Goal: Information Seeking & Learning: Learn about a topic

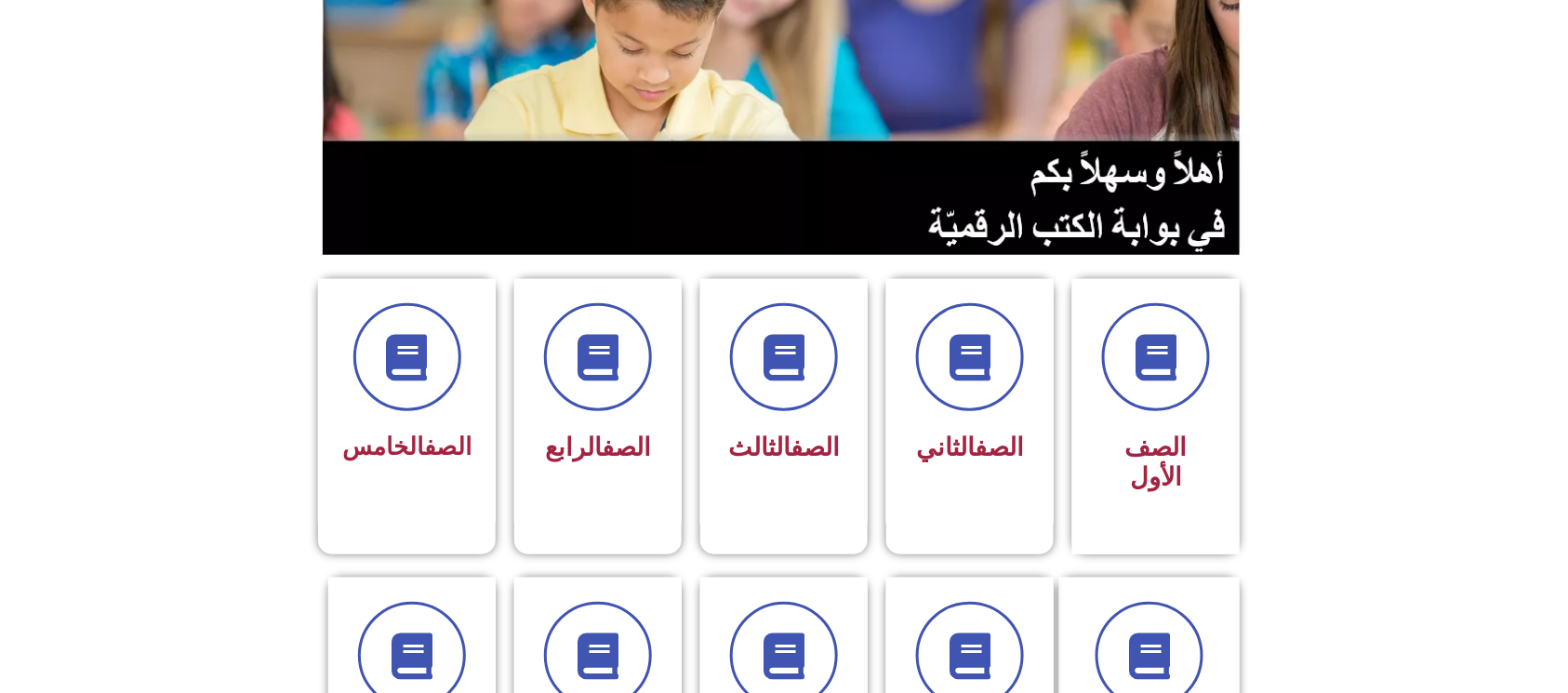
scroll to position [248, 0]
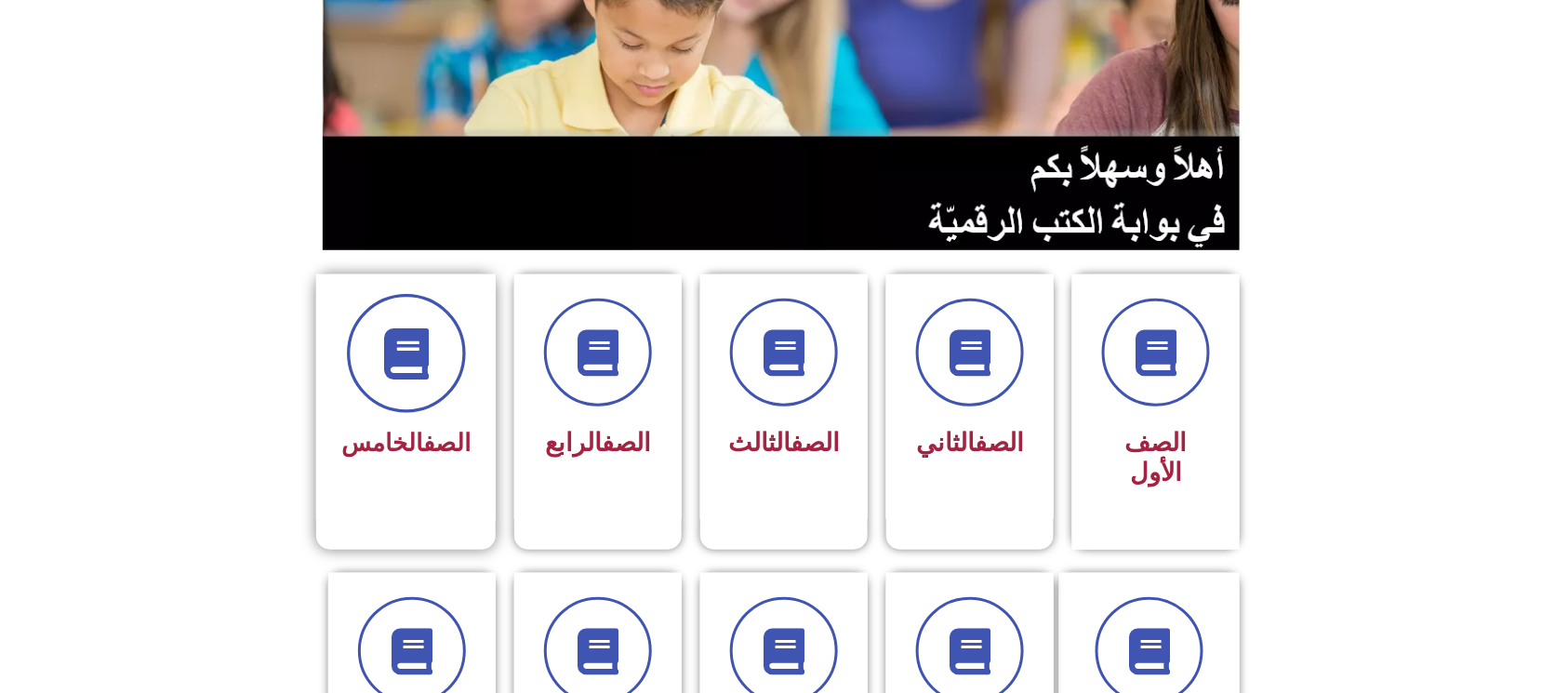
click at [395, 398] on span at bounding box center [406, 353] width 119 height 119
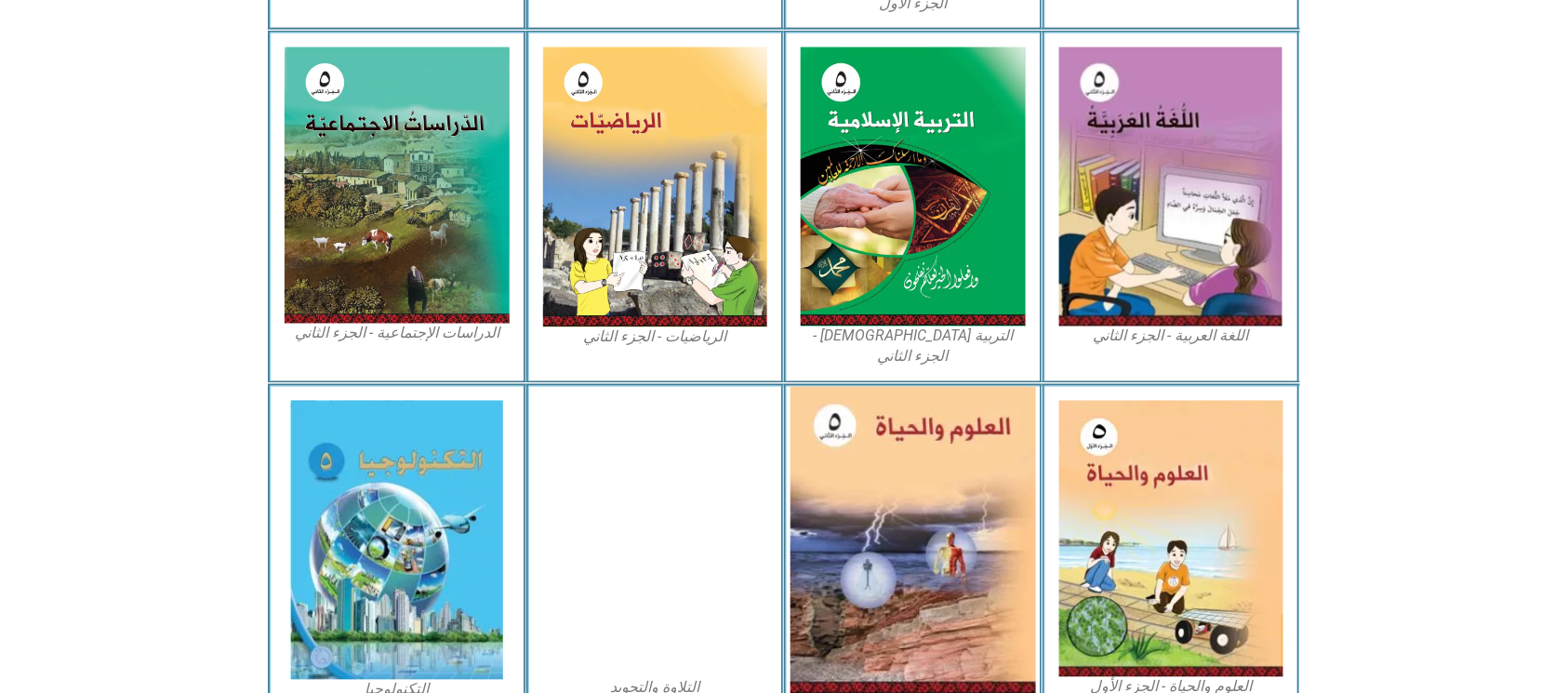
scroll to position [975, 0]
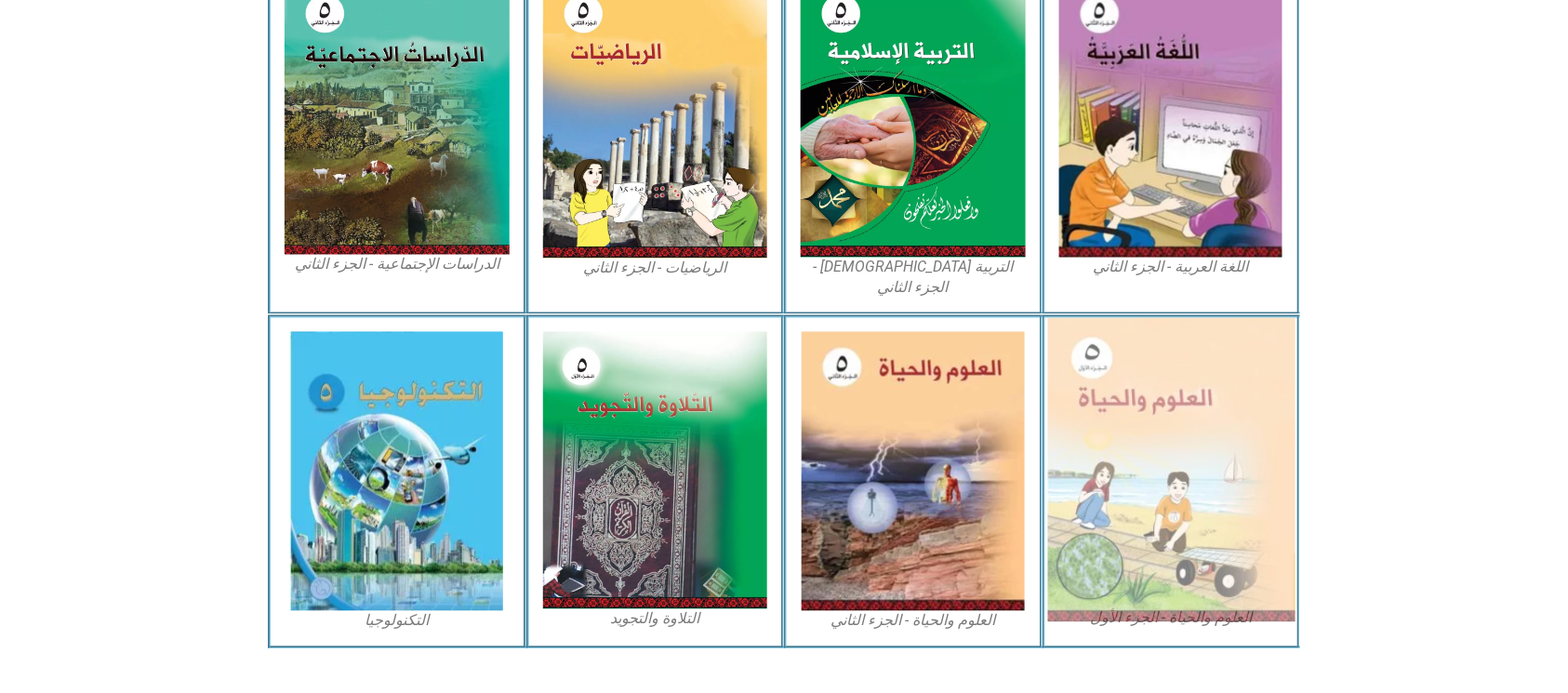
click at [1172, 402] on img at bounding box center [1171, 469] width 248 height 304
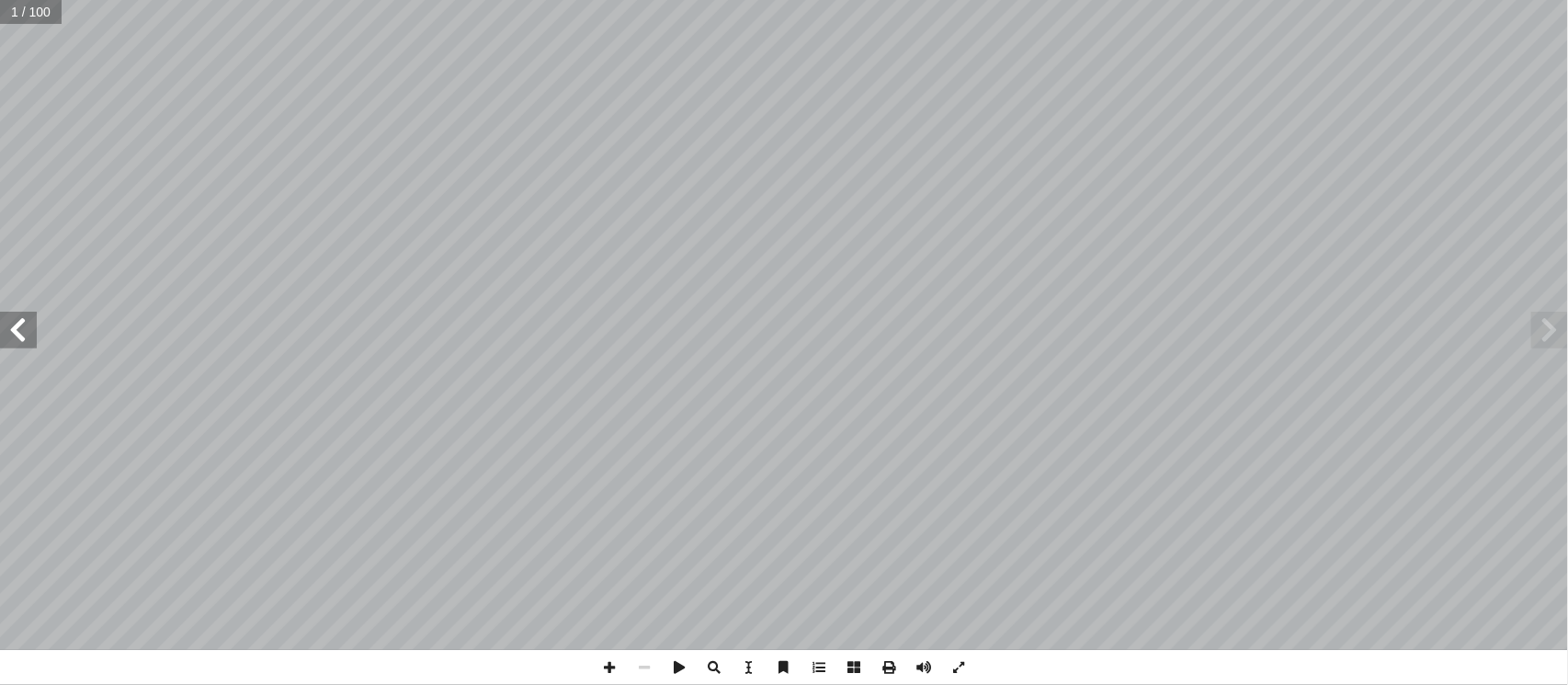
click at [30, 320] on span at bounding box center [18, 330] width 37 height 37
click at [26, 324] on span at bounding box center [18, 330] width 37 height 37
click at [20, 329] on span at bounding box center [18, 330] width 37 height 37
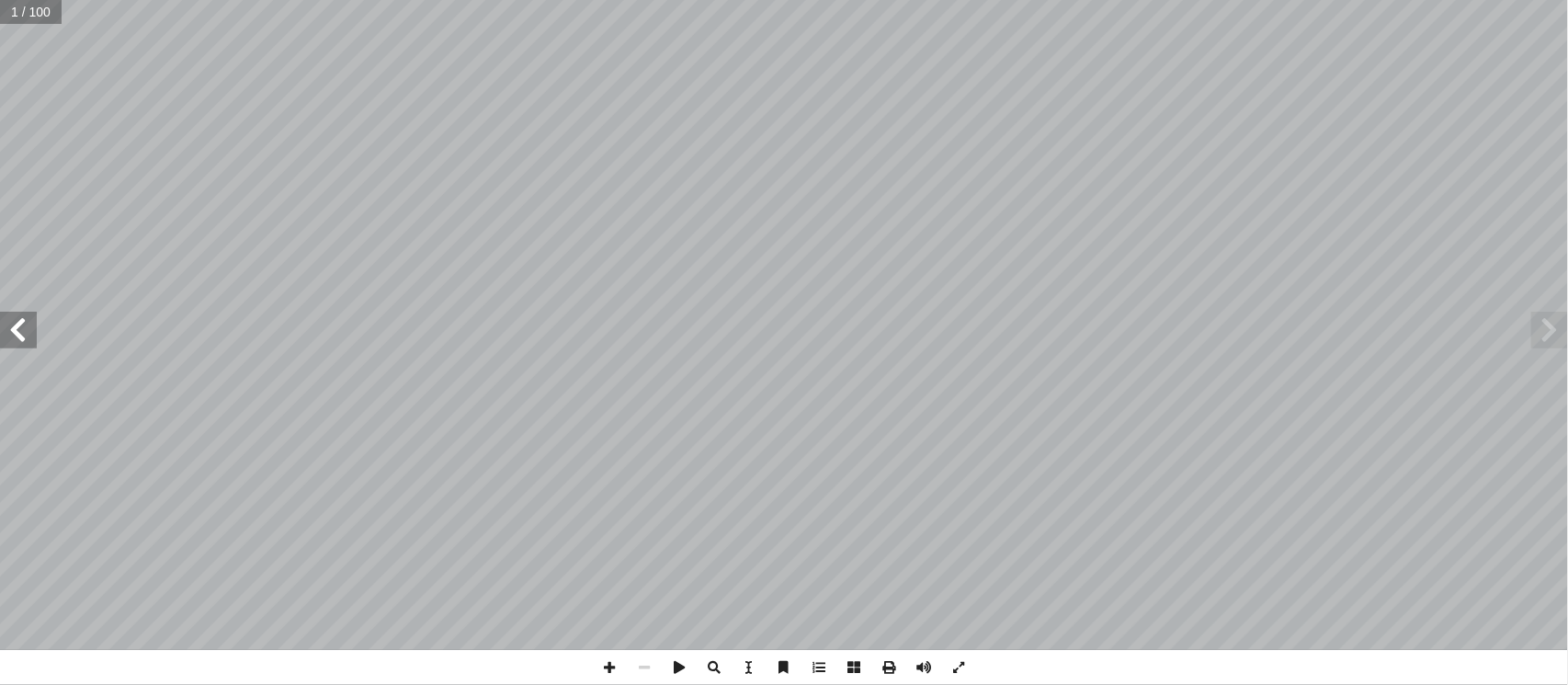
click at [20, 329] on span at bounding box center [18, 330] width 37 height 37
click at [22, 331] on span at bounding box center [18, 330] width 37 height 37
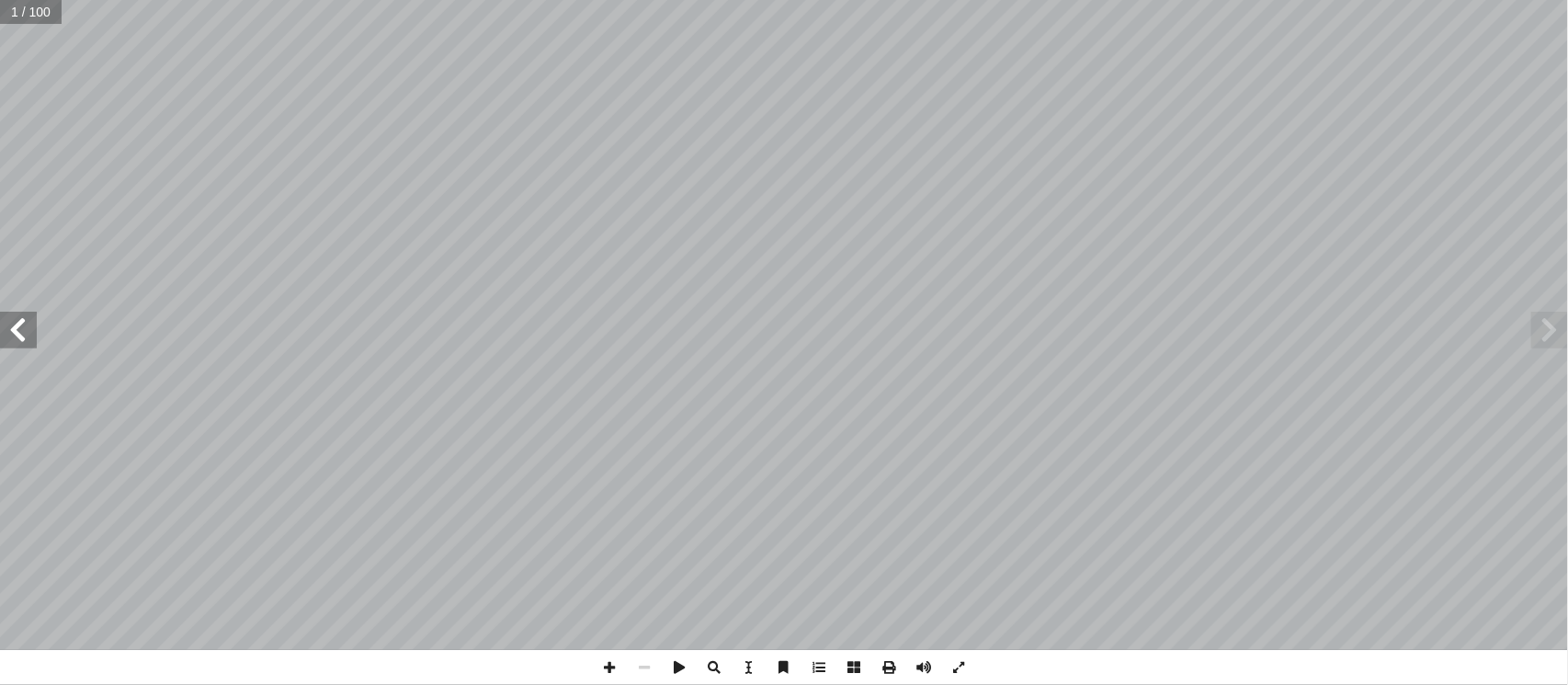
click at [22, 331] on span at bounding box center [18, 330] width 37 height 37
drag, startPoint x: 22, startPoint y: 331, endPoint x: 0, endPoint y: 340, distance: 23.8
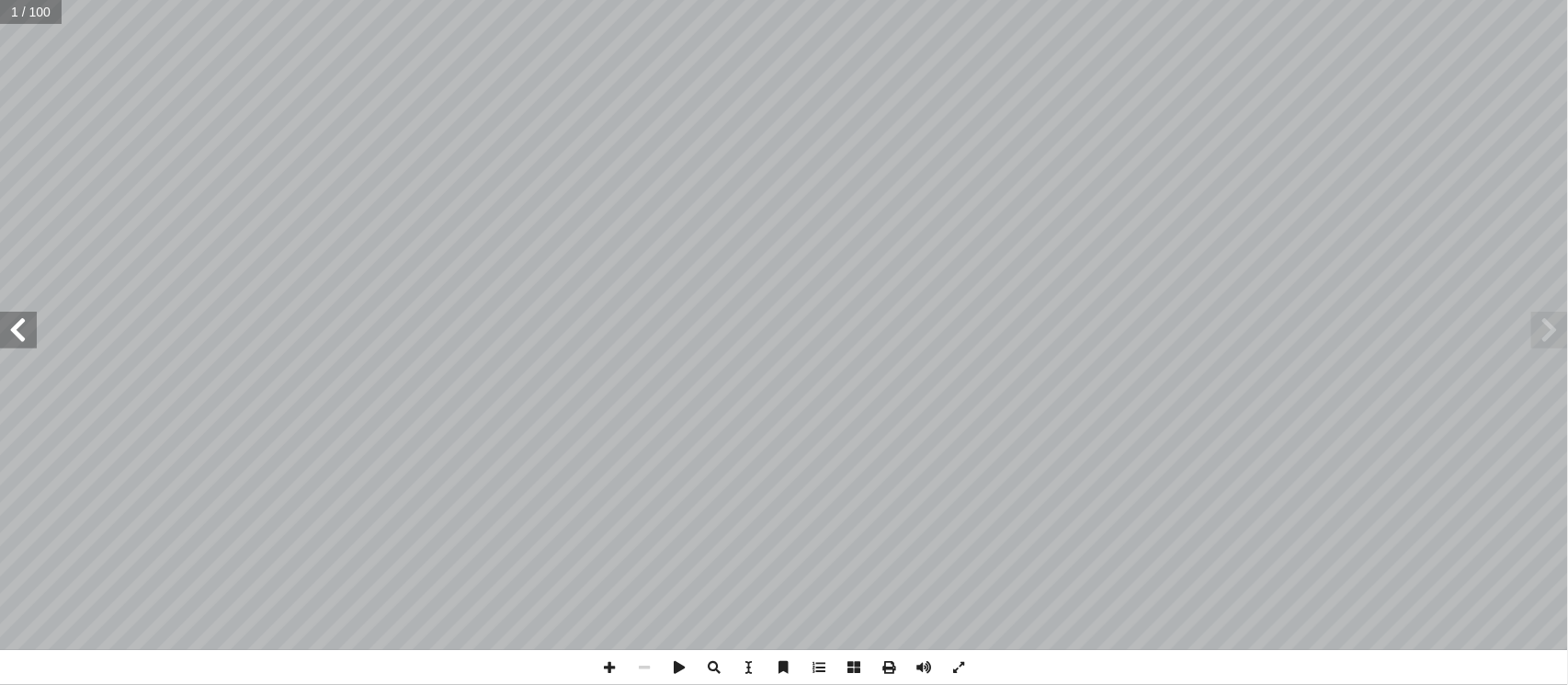
click at [0, 328] on span at bounding box center [18, 330] width 37 height 37
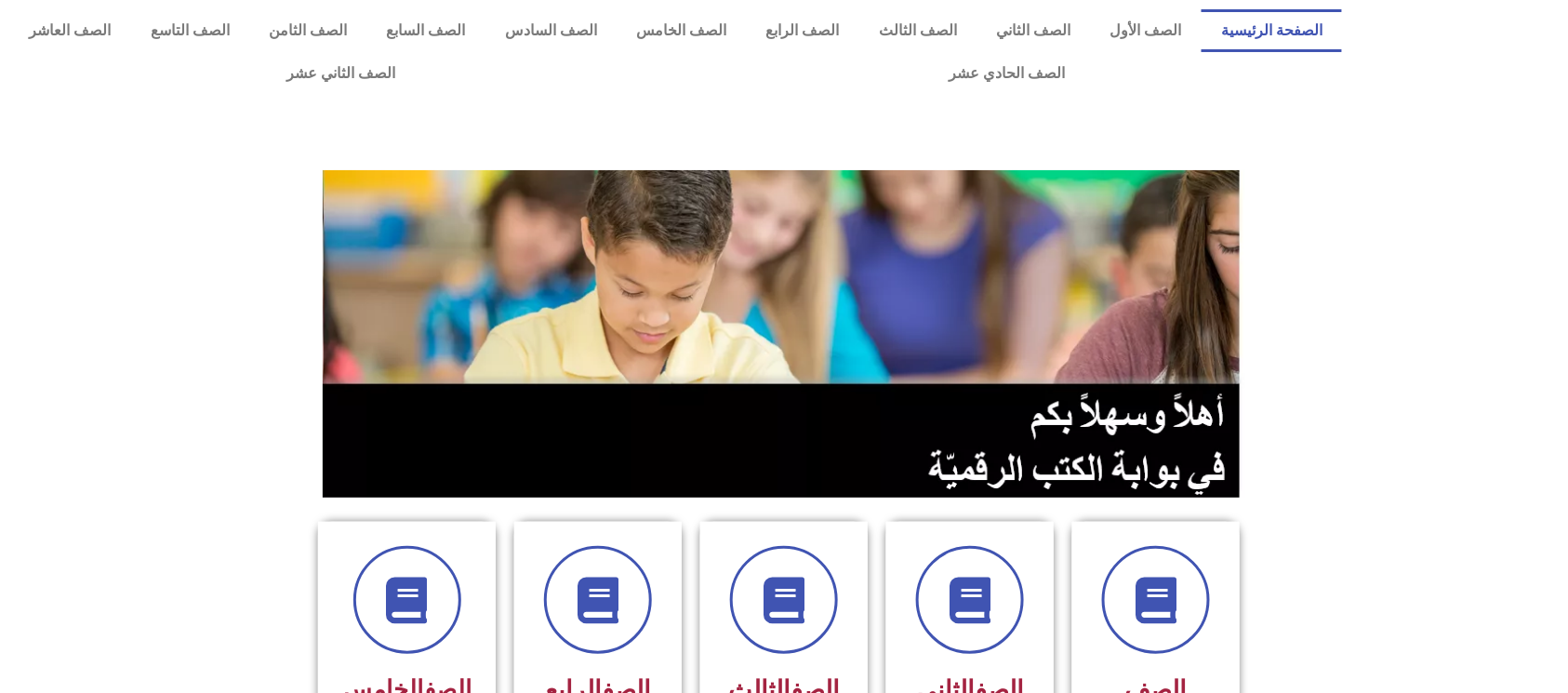
scroll to position [123, 0]
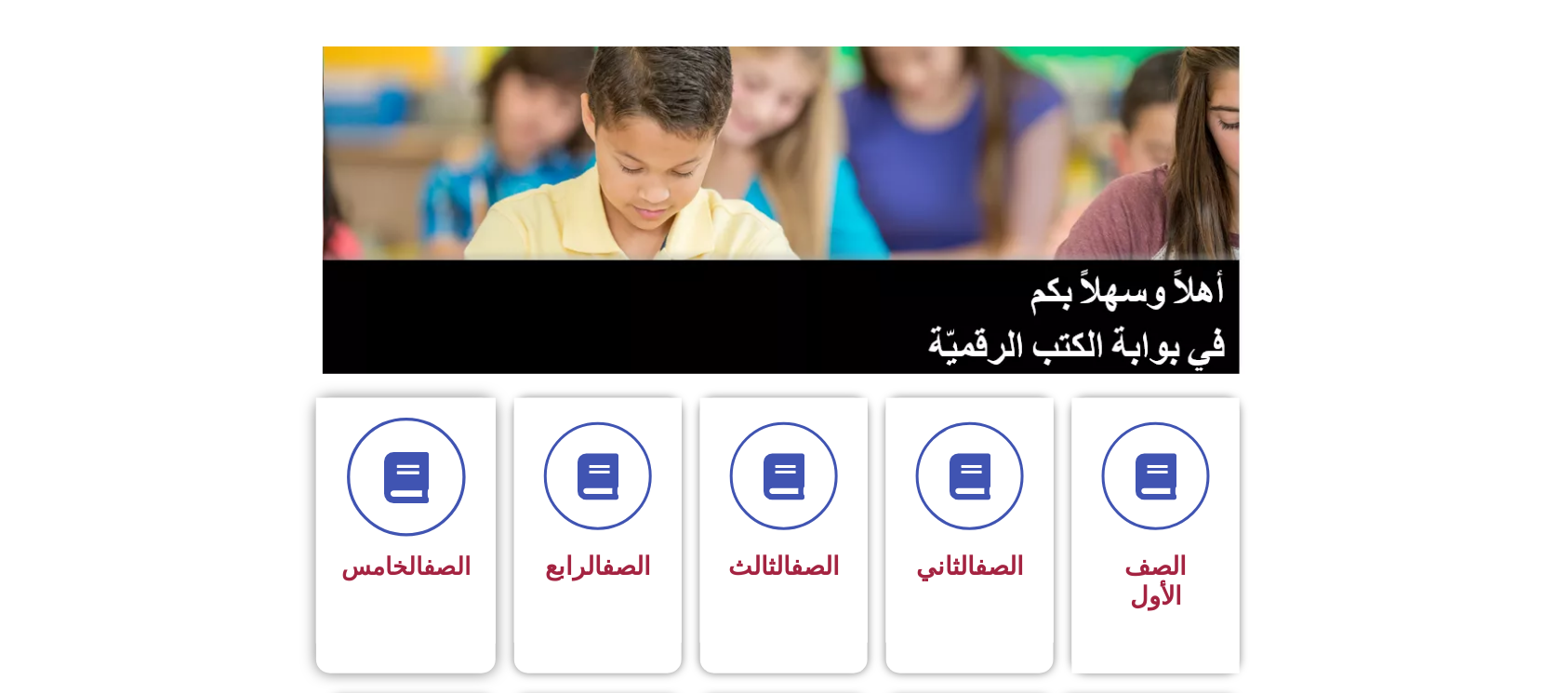
click at [455, 493] on span at bounding box center [406, 477] width 119 height 119
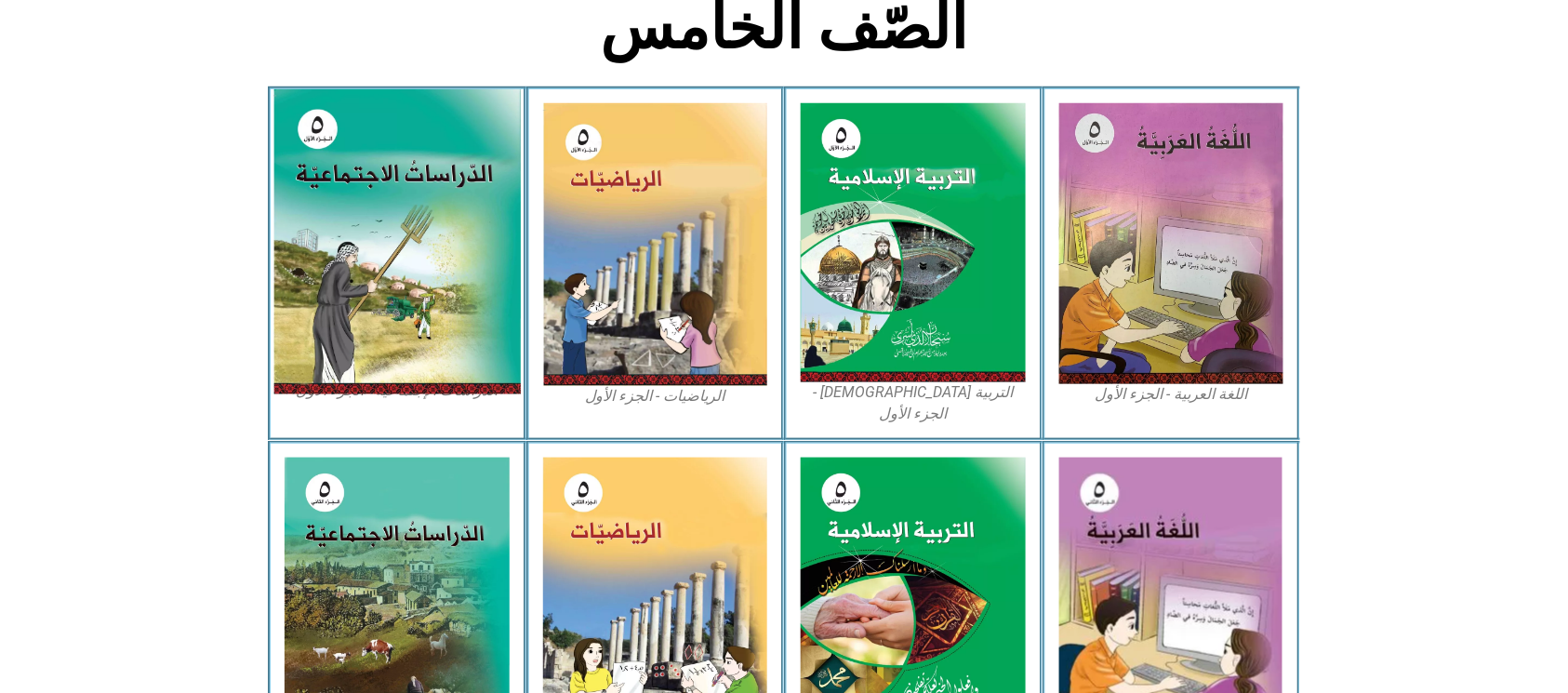
scroll to position [868, 0]
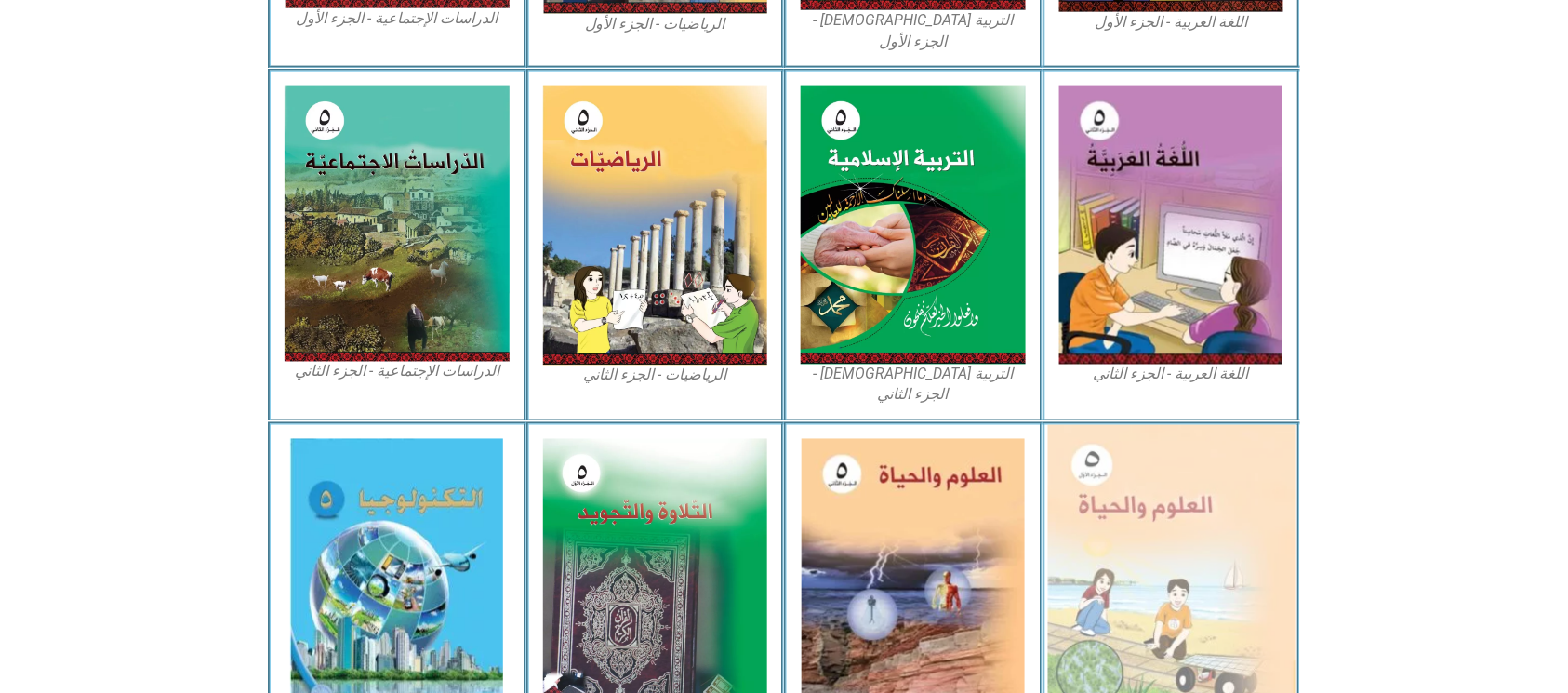
click at [1251, 552] on img at bounding box center [1171, 577] width 248 height 304
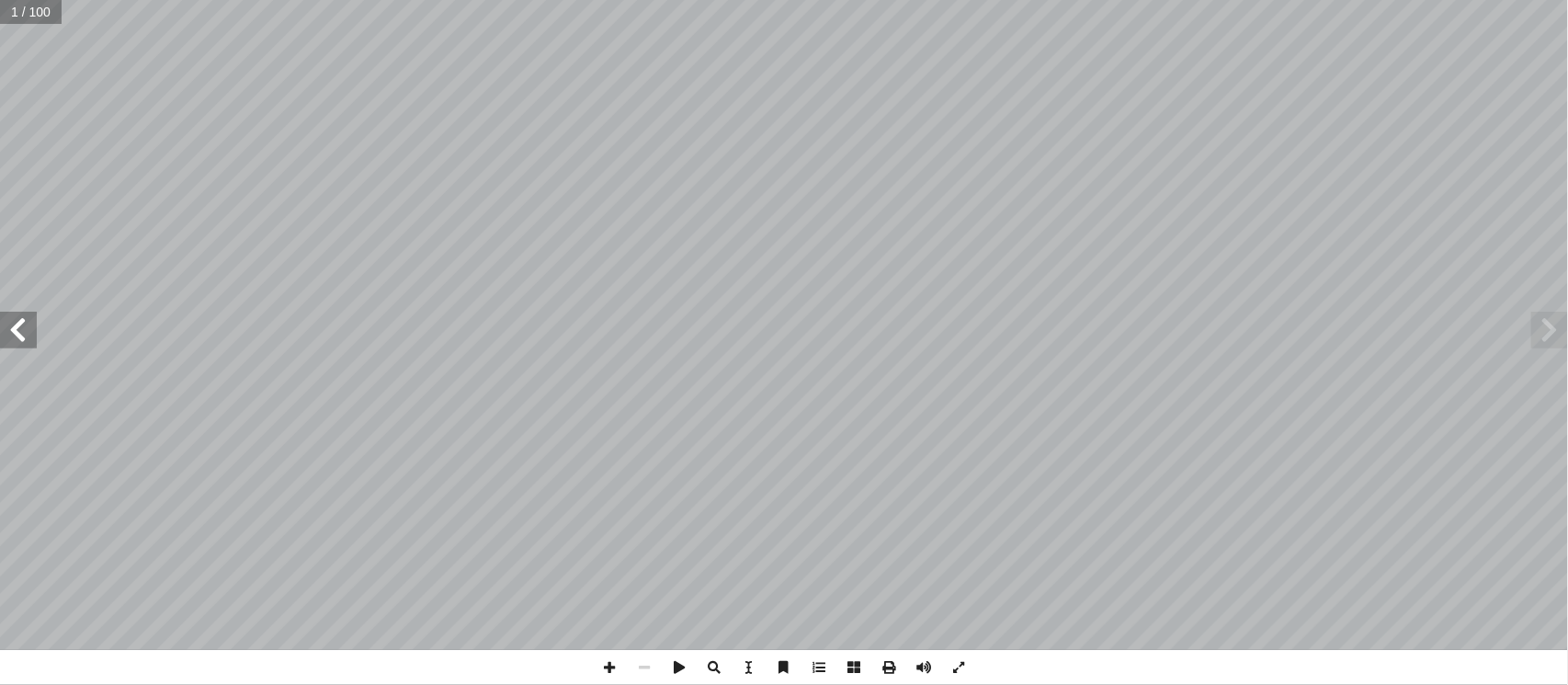
click at [11, 8] on input "text" at bounding box center [30, 12] width 62 height 24
type input "**"
click at [20, 340] on span at bounding box center [18, 330] width 37 height 37
click at [15, 339] on span at bounding box center [18, 330] width 37 height 37
click at [12, 329] on span at bounding box center [18, 330] width 37 height 37
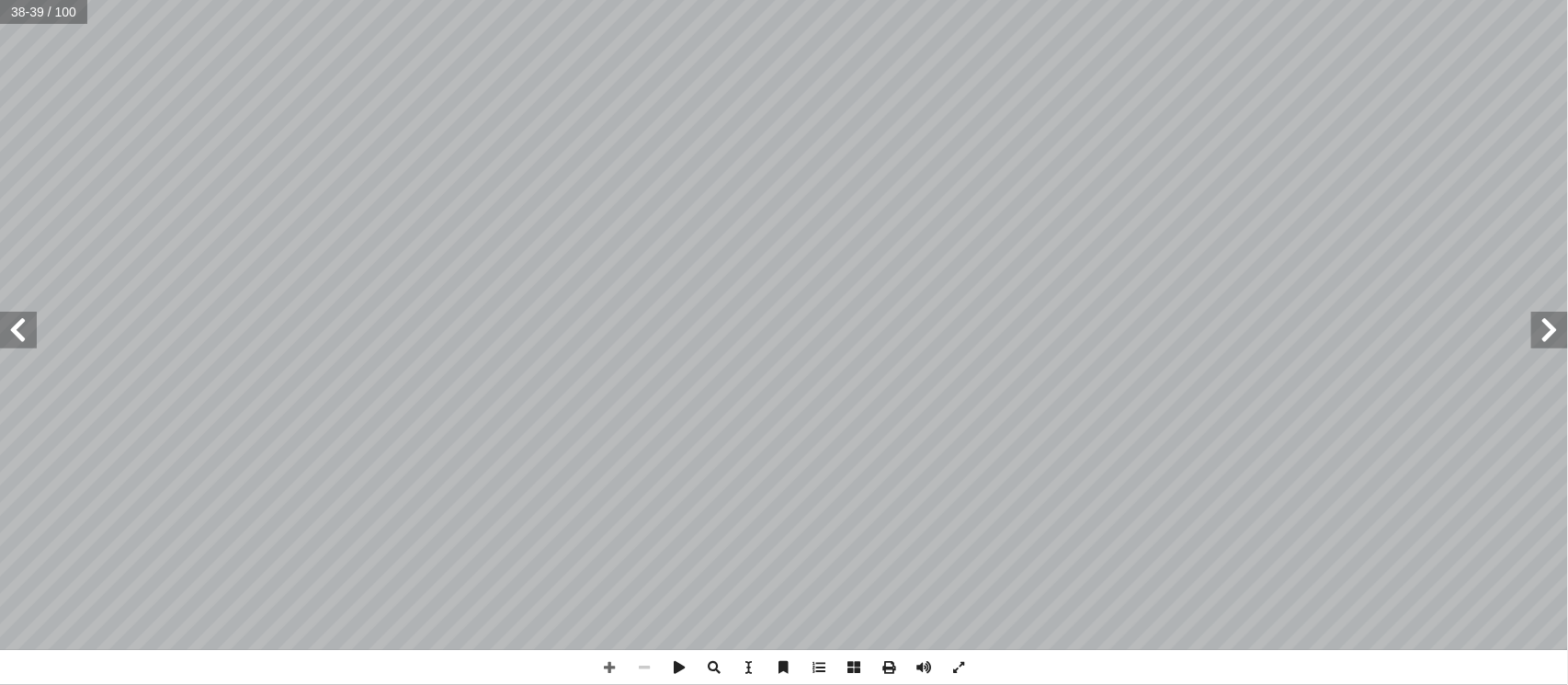
click at [626, 656] on span at bounding box center [644, 667] width 35 height 35
click at [608, 669] on span at bounding box center [610, 667] width 35 height 35
